Goal: Task Accomplishment & Management: Use online tool/utility

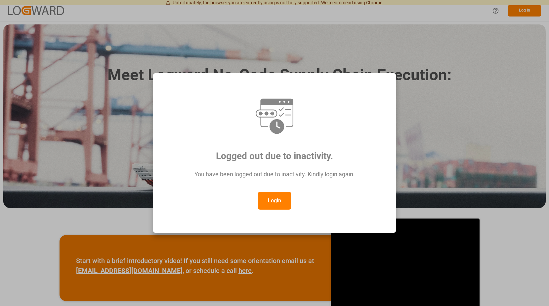
click at [279, 200] on button "Login" at bounding box center [274, 201] width 33 height 18
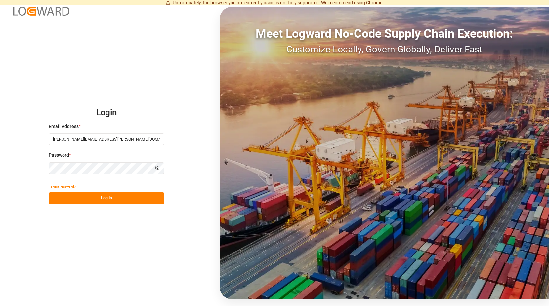
click at [99, 197] on button "Log In" at bounding box center [107, 199] width 116 height 12
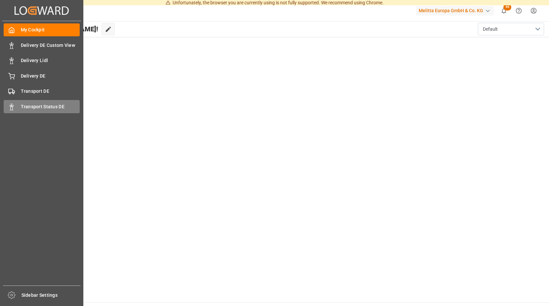
click at [31, 108] on span "Transport Status DE" at bounding box center [50, 106] width 59 height 7
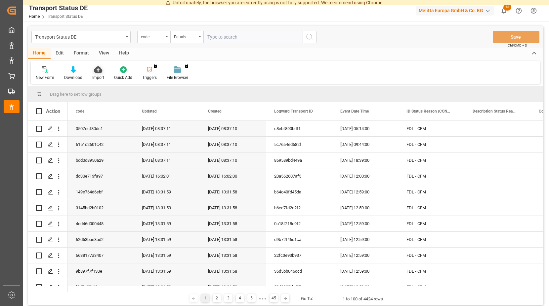
click at [97, 71] on icon at bounding box center [98, 69] width 8 height 7
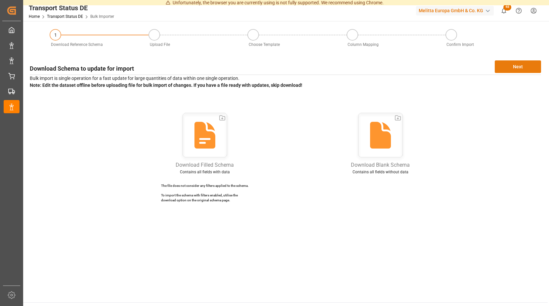
click at [519, 67] on button "Next" at bounding box center [517, 66] width 46 height 13
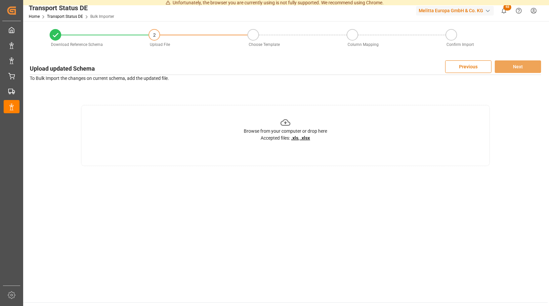
click at [287, 123] on icon at bounding box center [285, 123] width 10 height 10
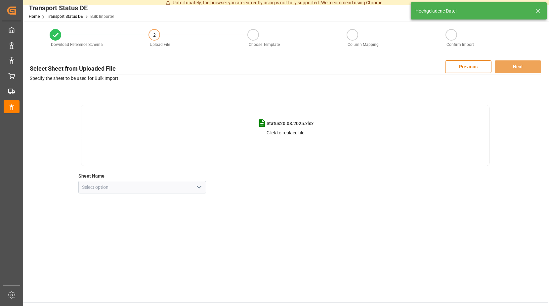
click at [200, 187] on polyline "open menu" at bounding box center [199, 187] width 4 height 2
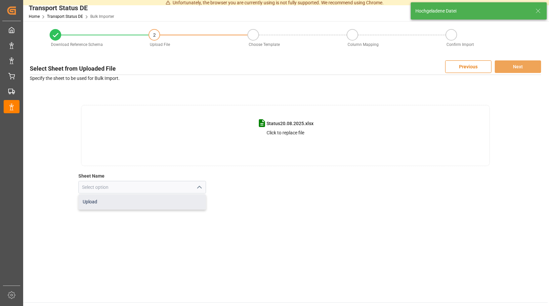
click at [119, 201] on div "Upload" at bounding box center [142, 202] width 127 height 15
type input "Upload"
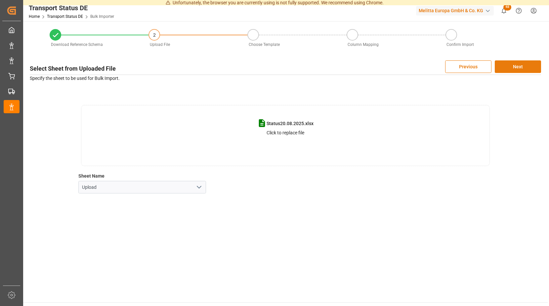
click at [510, 64] on button "Next" at bounding box center [517, 66] width 46 height 13
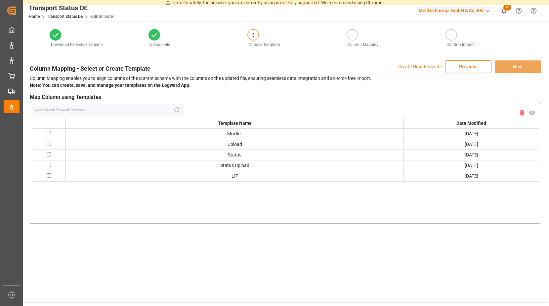
click at [49, 134] on input "checkbox" at bounding box center [49, 133] width 4 height 4
checkbox input "true"
click at [503, 65] on button "Next" at bounding box center [517, 66] width 46 height 13
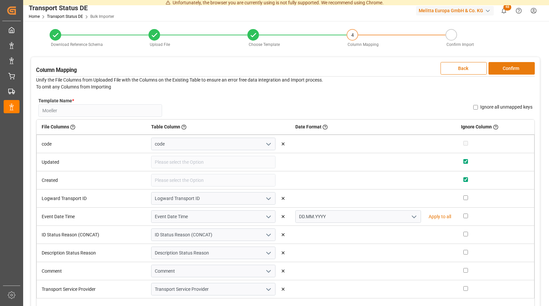
click at [502, 66] on button "Confirm" at bounding box center [511, 68] width 46 height 13
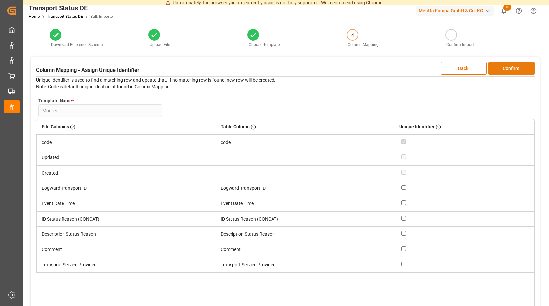
click at [502, 66] on button "Confirm" at bounding box center [511, 68] width 46 height 13
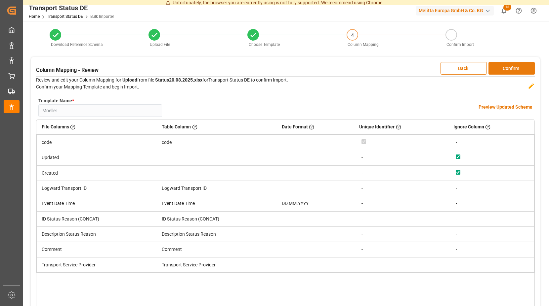
click at [502, 66] on button "Confirm" at bounding box center [511, 68] width 46 height 13
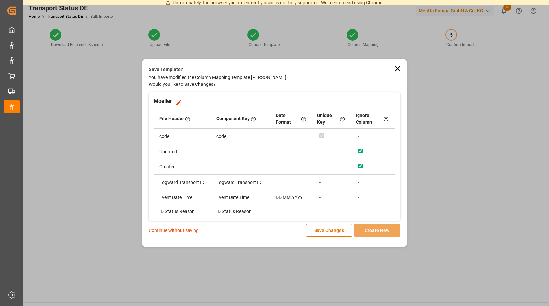
click at [175, 230] on p "Continue without saving" at bounding box center [174, 230] width 50 height 7
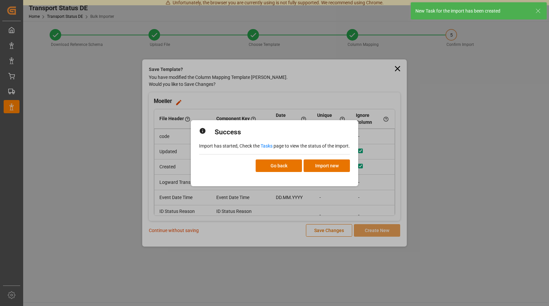
click at [264, 145] on link "Tasks" at bounding box center [266, 145] width 12 height 5
